Goal: Information Seeking & Learning: Learn about a topic

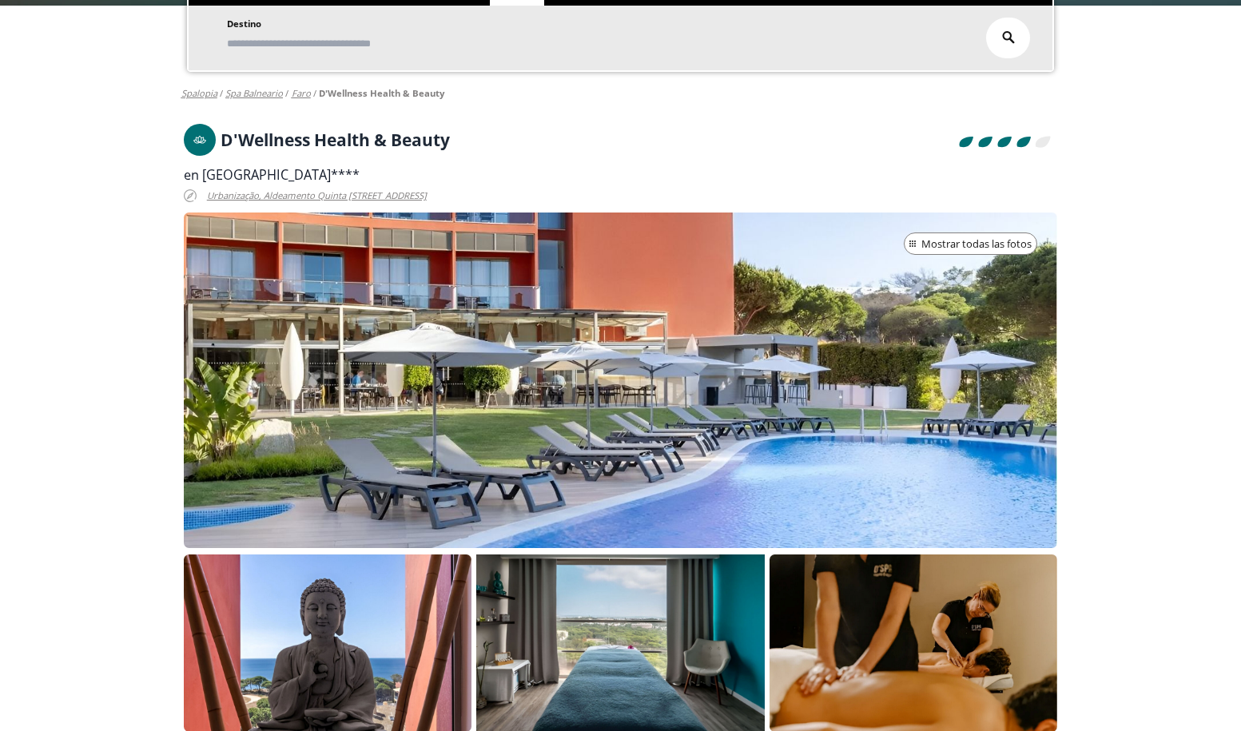
scroll to position [258, 0]
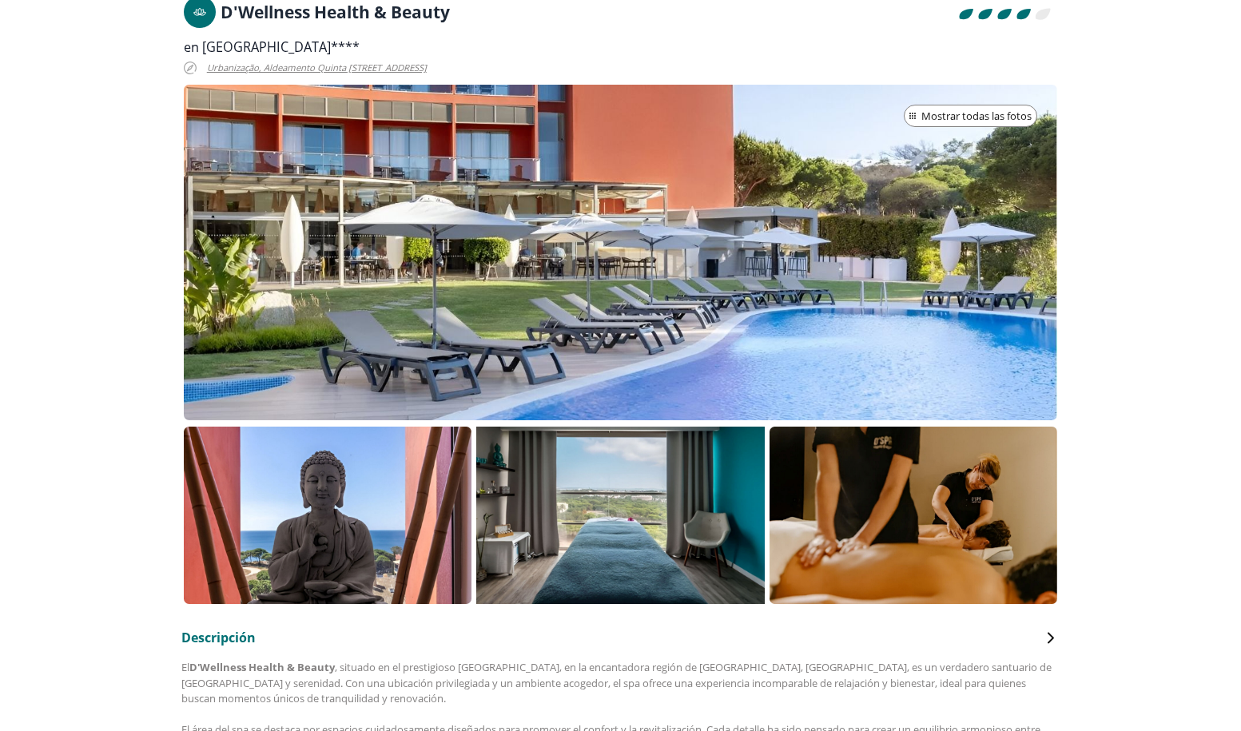
click at [662, 495] on p at bounding box center [620, 515] width 288 height 177
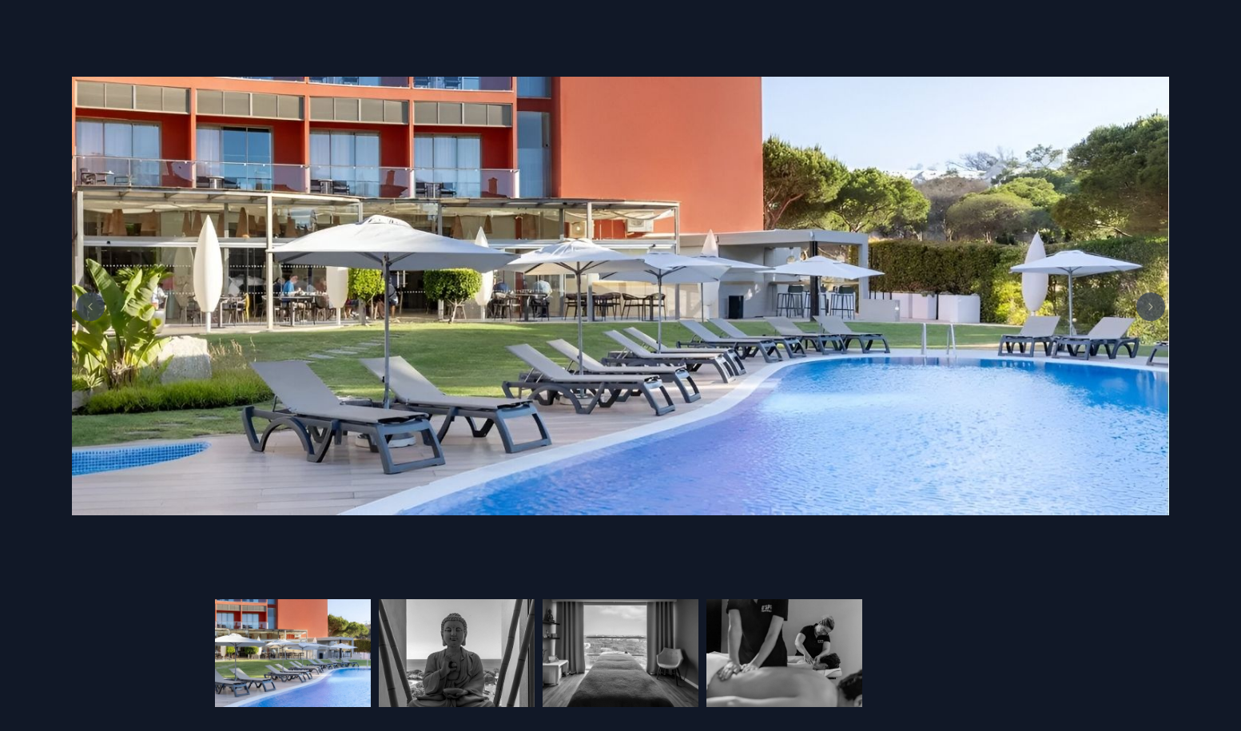
click at [617, 475] on img at bounding box center [620, 296] width 1097 height 439
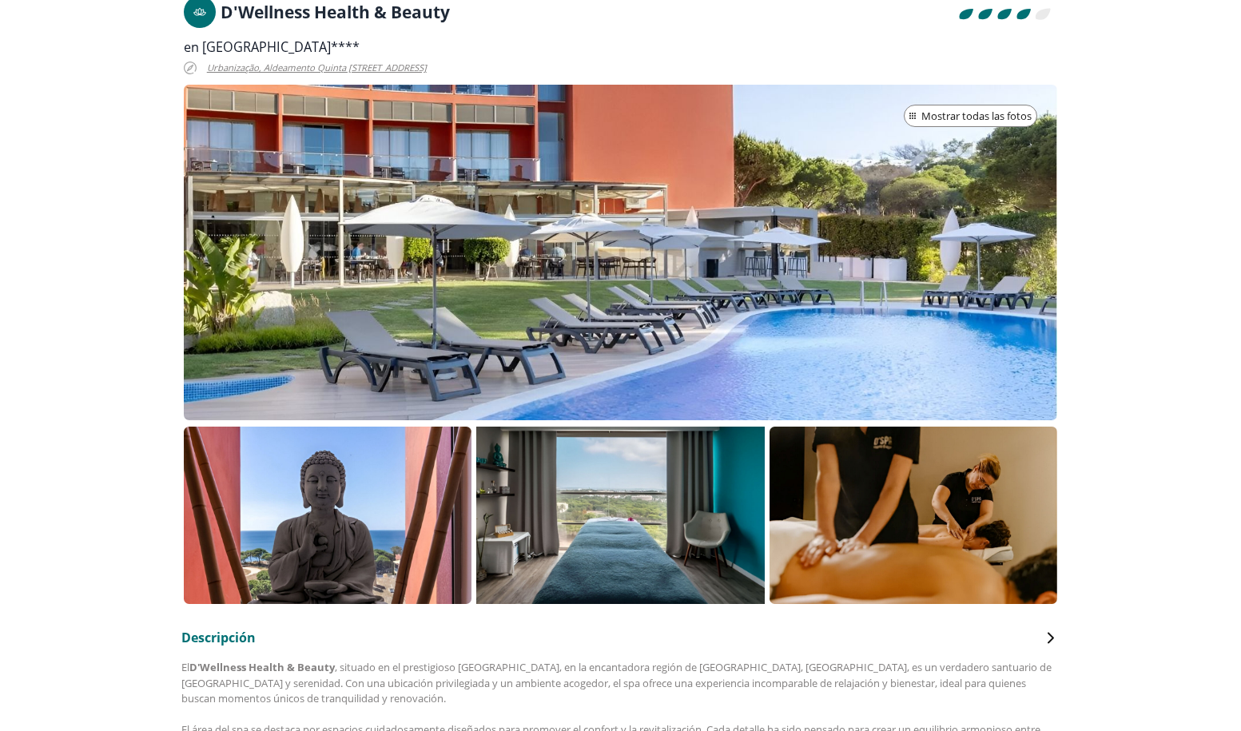
click at [674, 486] on p at bounding box center [620, 515] width 288 height 177
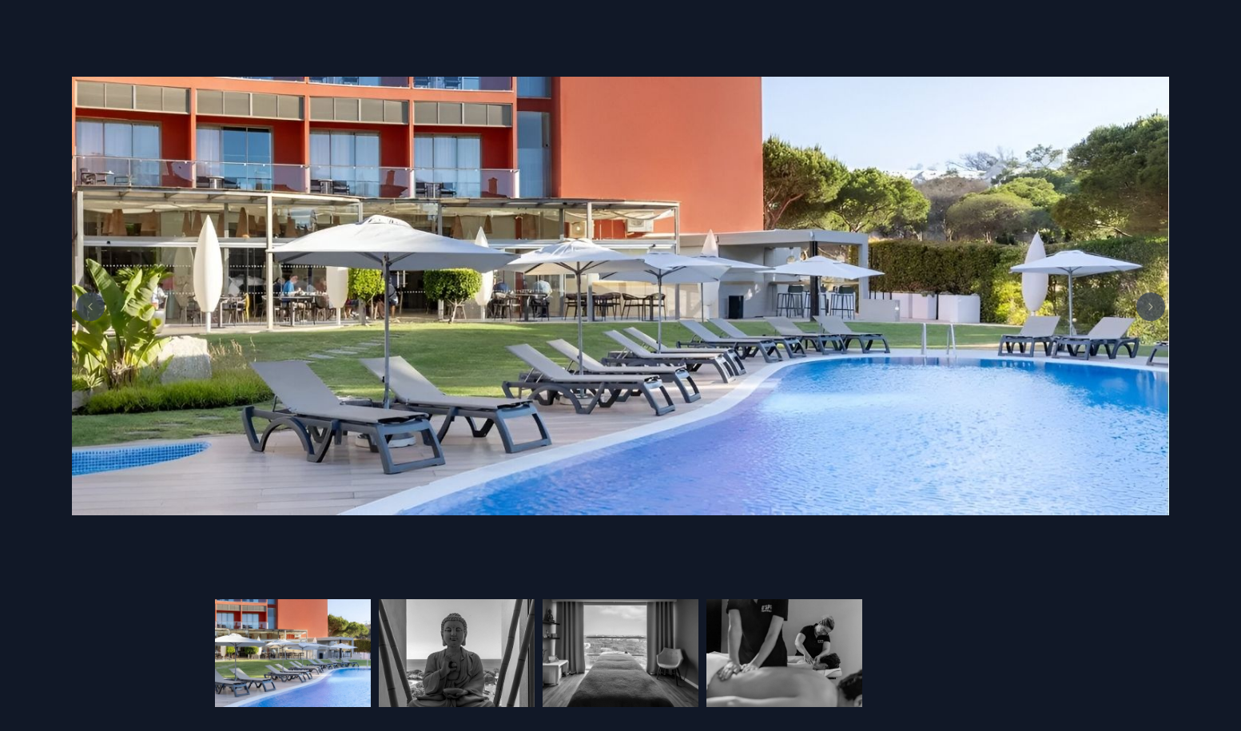
click at [1147, 306] on icon at bounding box center [1150, 307] width 13 height 8
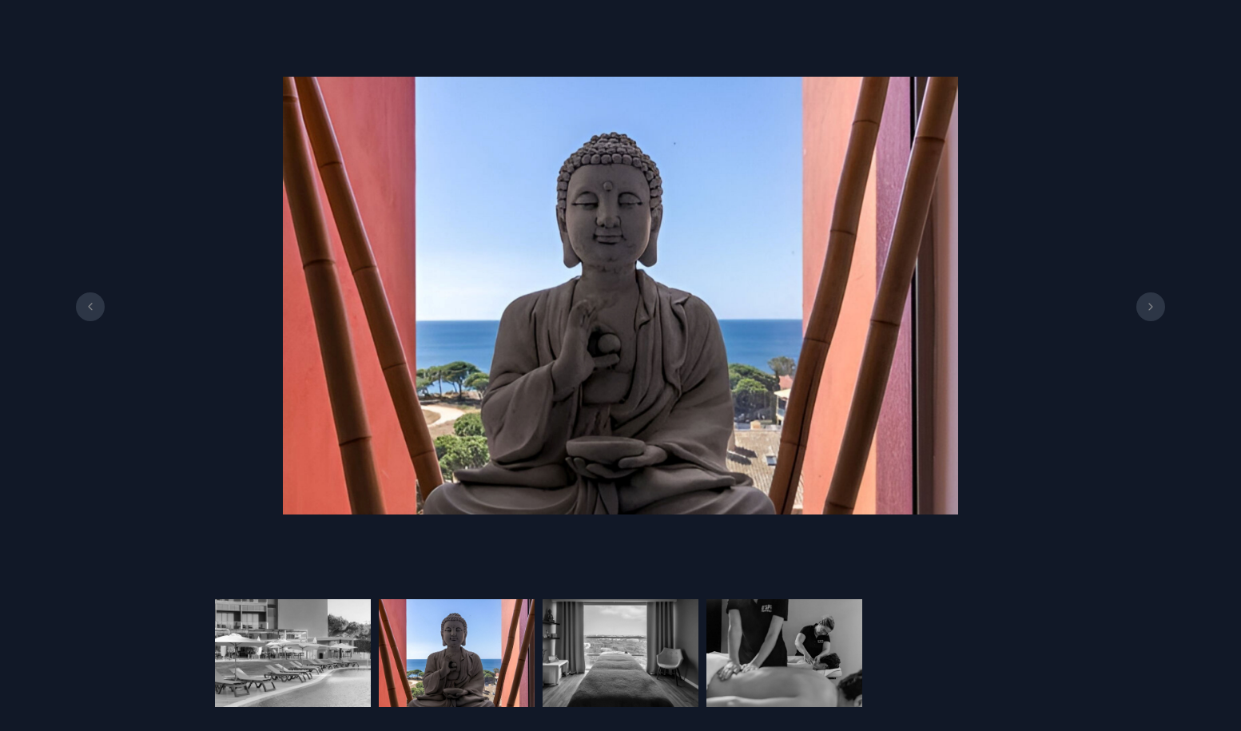
click at [1147, 306] on icon at bounding box center [1150, 307] width 13 height 8
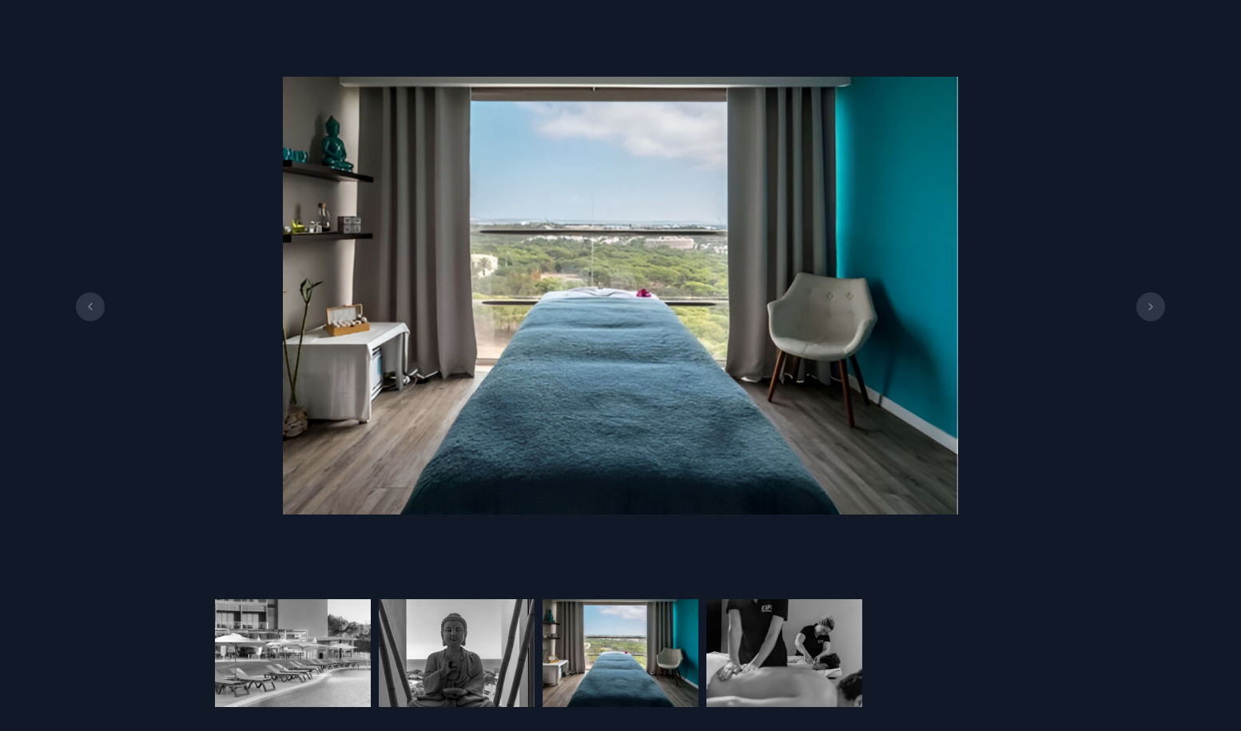
click at [1147, 306] on icon at bounding box center [1150, 307] width 13 height 8
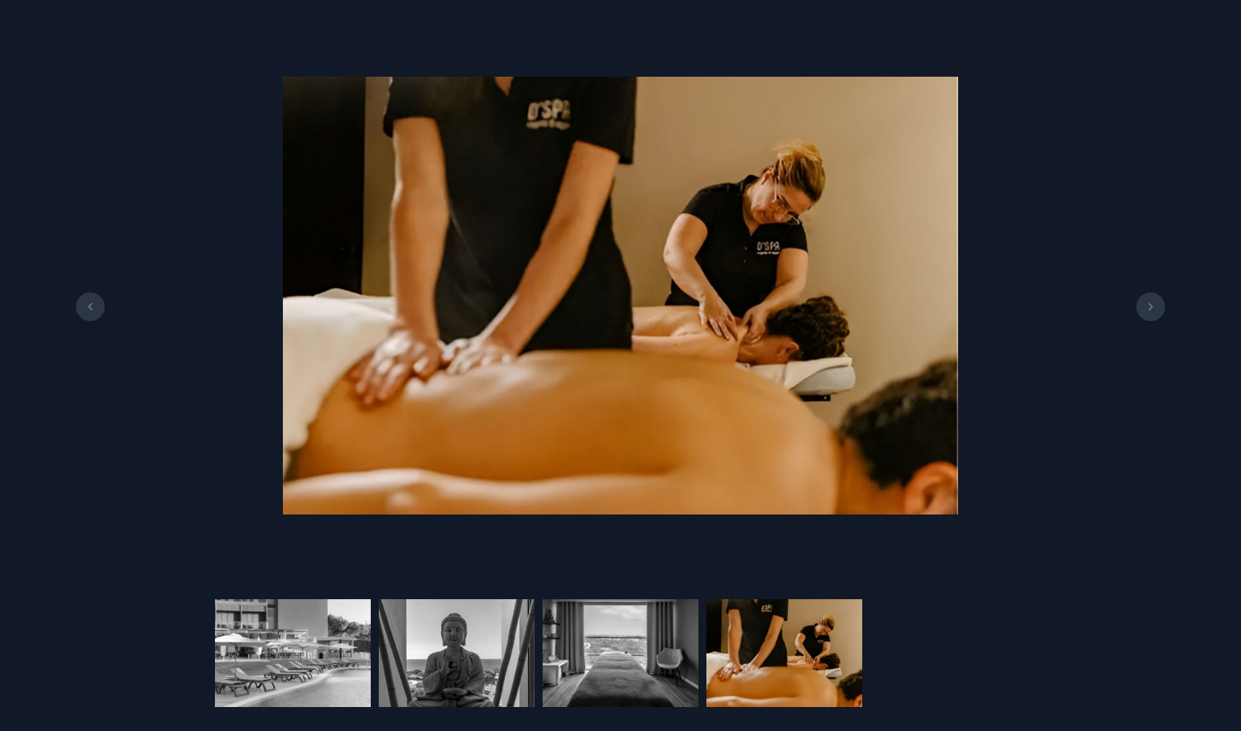
click at [1215, 332] on div at bounding box center [620, 295] width 1241 height 543
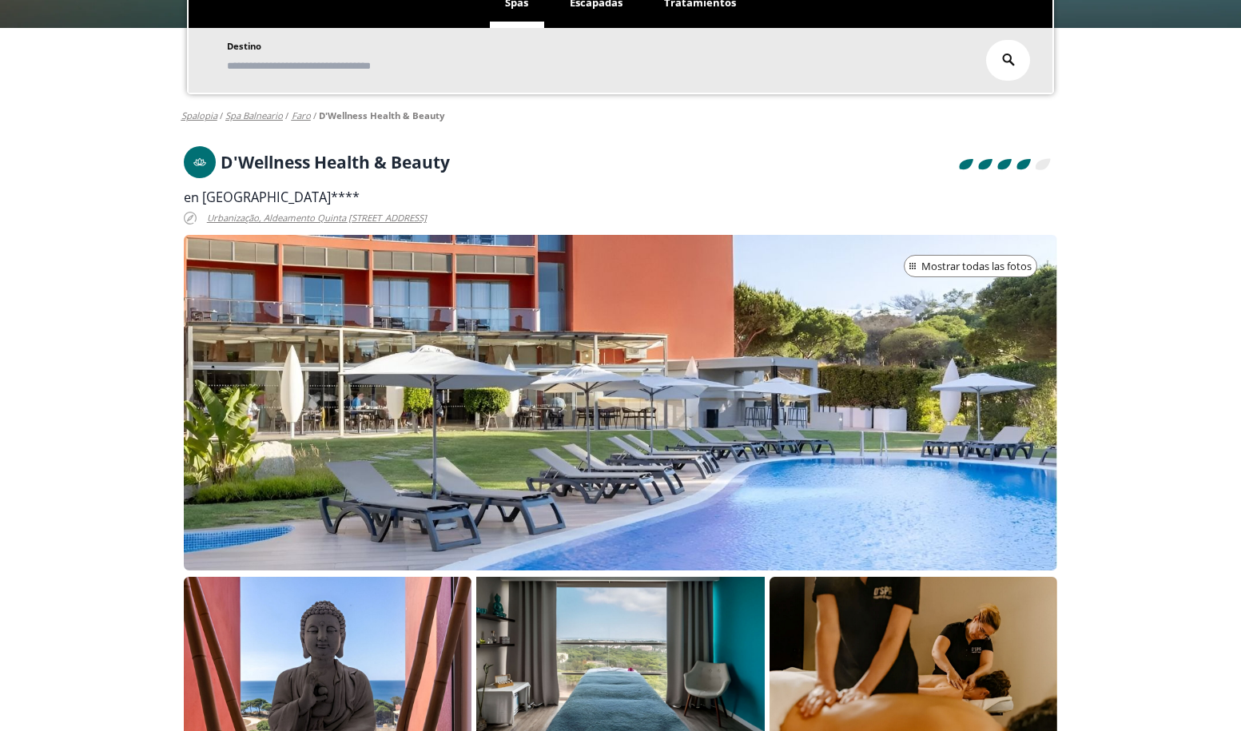
scroll to position [107, 0]
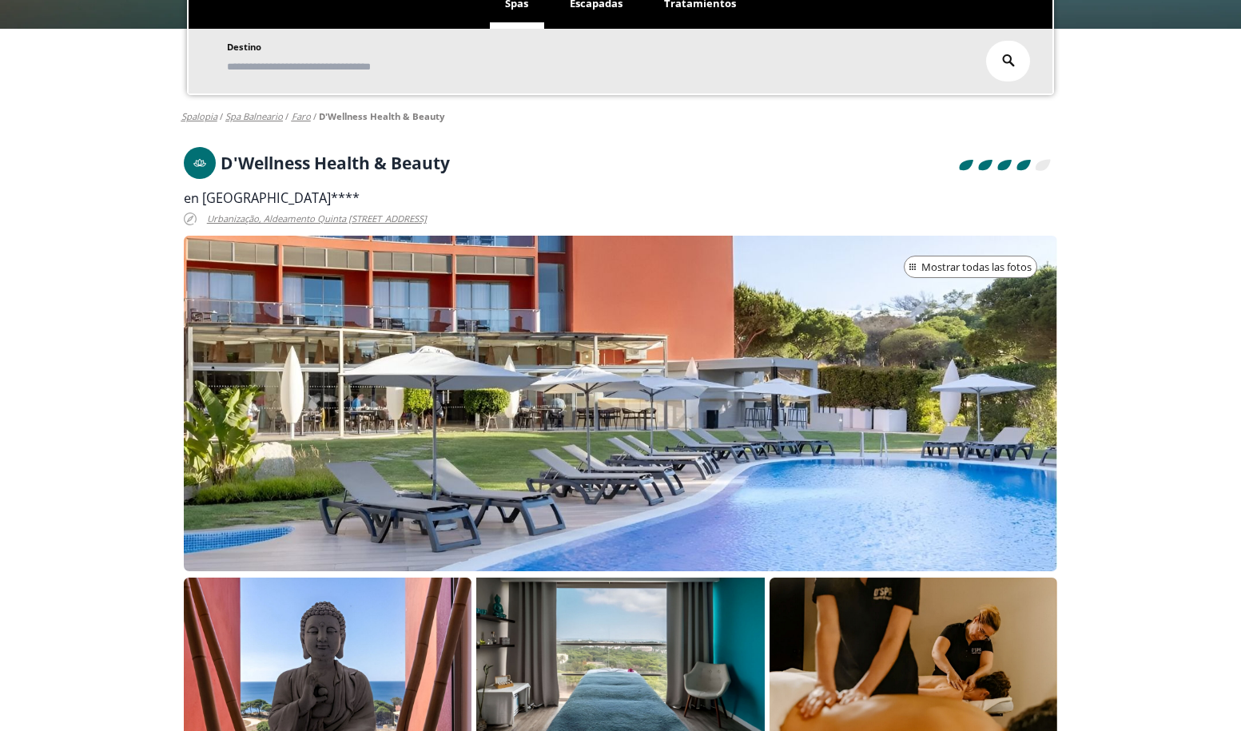
drag, startPoint x: 207, startPoint y: 200, endPoint x: 451, endPoint y: 198, distance: 243.7
click at [360, 198] on span "en [GEOGRAPHIC_DATA]****" at bounding box center [272, 198] width 176 height 18
drag, startPoint x: 201, startPoint y: 198, endPoint x: 457, endPoint y: 198, distance: 256.5
click at [360, 198] on span "en [GEOGRAPHIC_DATA]****" at bounding box center [272, 198] width 176 height 18
copy span "Aqua [GEOGRAPHIC_DATA]"
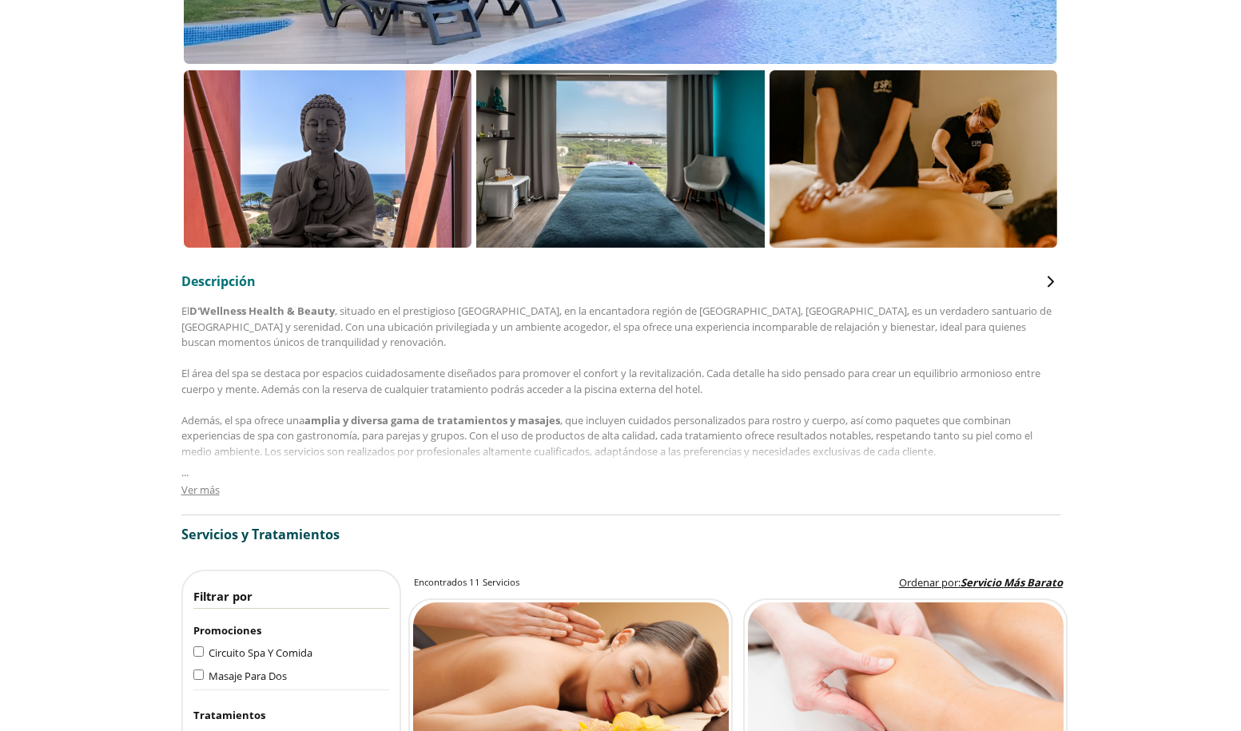
scroll to position [0, 0]
